Goal: Task Accomplishment & Management: Manage account settings

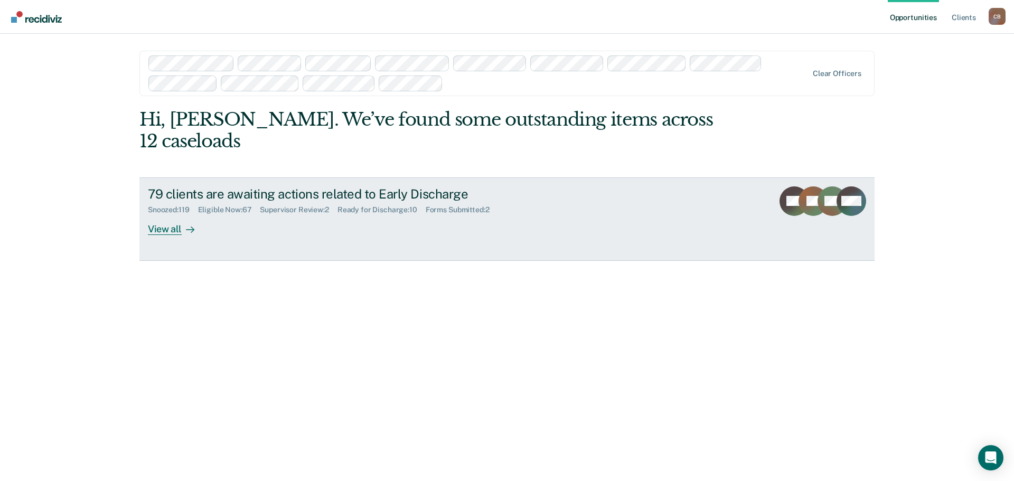
click at [308, 206] on div "Supervisor Review : 2" at bounding box center [298, 210] width 77 height 9
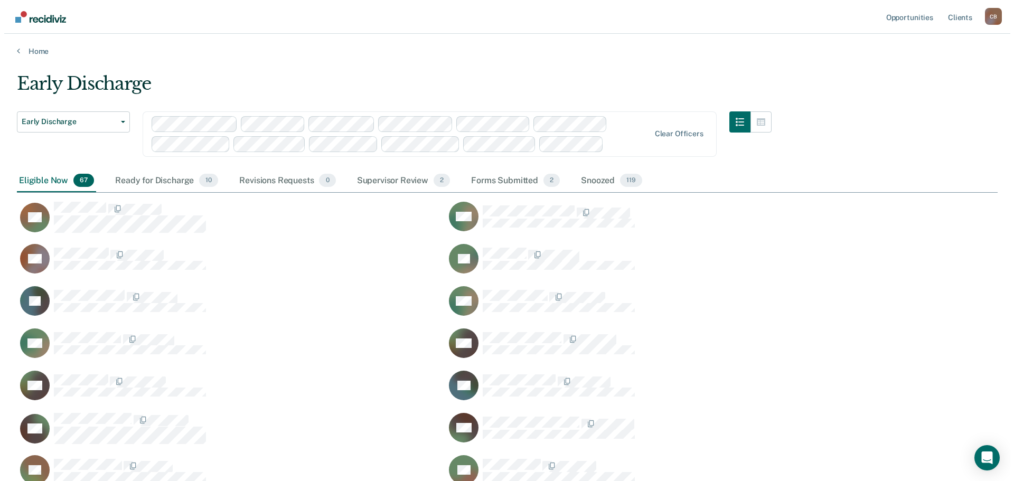
scroll to position [1554, 973]
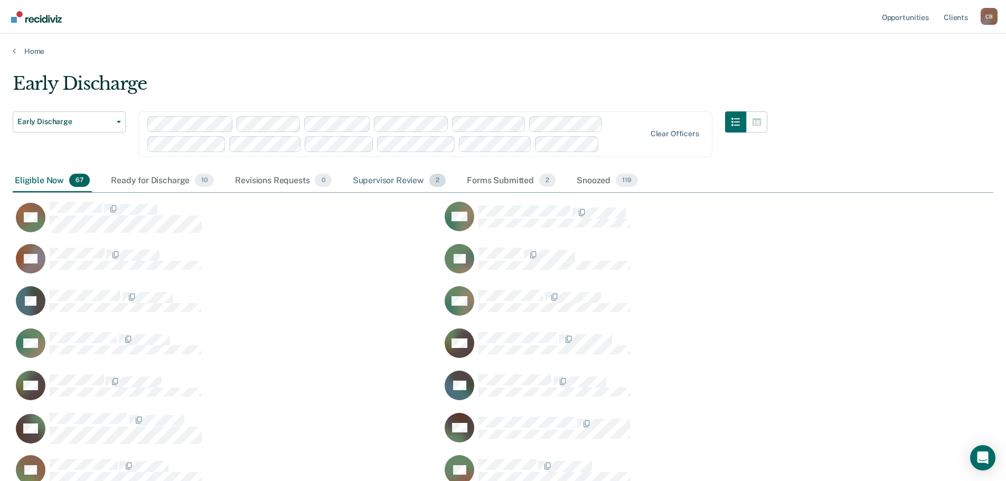
click at [404, 182] on div "Supervisor Review 2" at bounding box center [400, 181] width 98 height 23
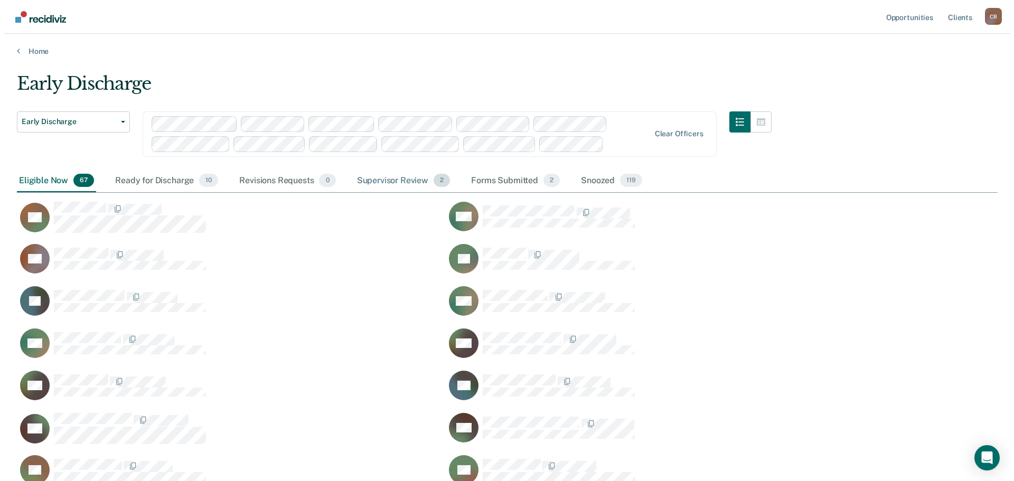
scroll to position [8, 8]
